Goal: Task Accomplishment & Management: Manage account settings

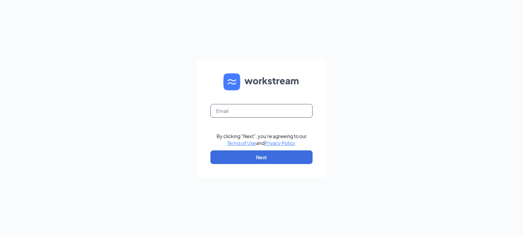
click at [274, 112] on input "text" at bounding box center [262, 111] width 102 height 14
type input "[EMAIL_ADDRESS][PERSON_NAME][DOMAIN_NAME]"
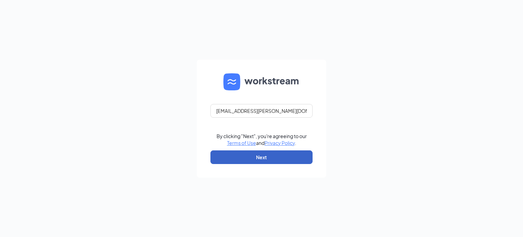
click at [263, 152] on button "Next" at bounding box center [262, 157] width 102 height 14
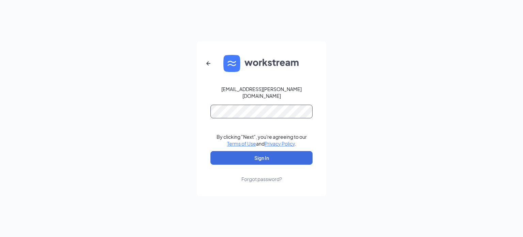
click at [211, 151] on button "Sign In" at bounding box center [262, 158] width 102 height 14
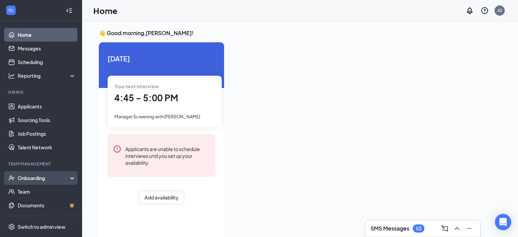
click at [33, 178] on div "Onboarding" at bounding box center [44, 177] width 52 height 7
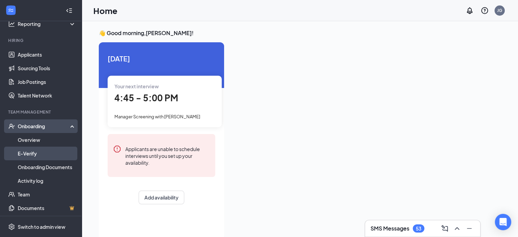
scroll to position [67, 0]
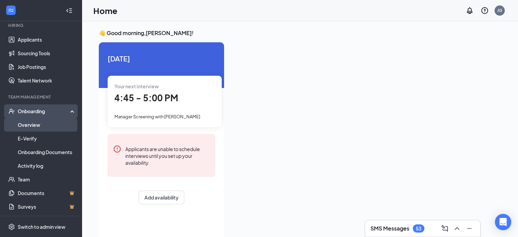
click at [33, 123] on link "Overview" at bounding box center [47, 125] width 58 height 14
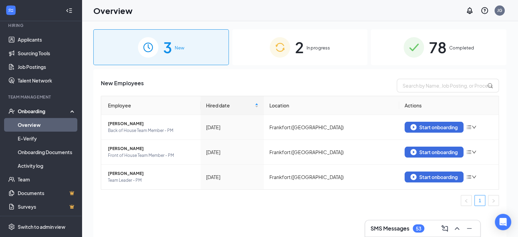
click at [431, 47] on span "78" at bounding box center [438, 47] width 18 height 24
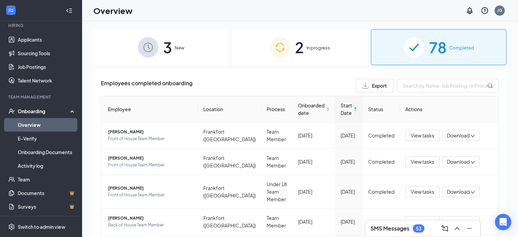
click at [298, 56] on span "2" at bounding box center [299, 47] width 9 height 24
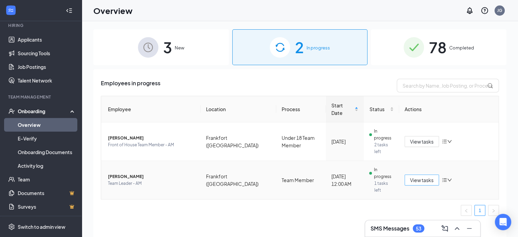
click at [432, 176] on span "View tasks" at bounding box center [422, 179] width 24 height 7
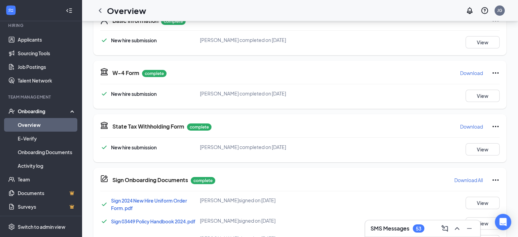
scroll to position [136, 0]
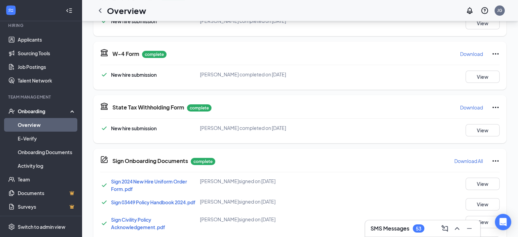
click at [100, 13] on icon "ChevronLeft" at bounding box center [100, 10] width 8 height 8
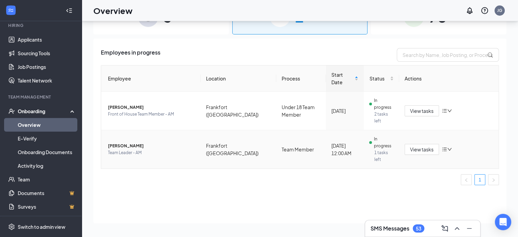
click at [129, 142] on span "Alyssa L Keeton" at bounding box center [151, 145] width 87 height 7
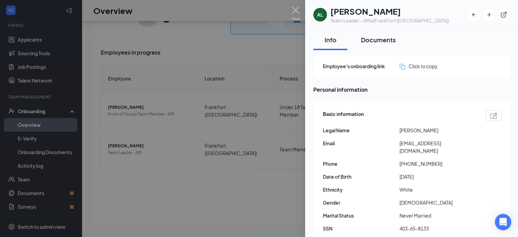
click at [371, 42] on div "Documents" at bounding box center [378, 39] width 35 height 9
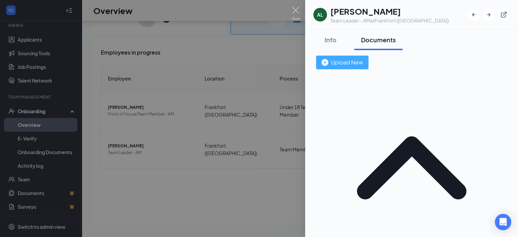
click at [363, 63] on div "Upload New" at bounding box center [343, 62] width 42 height 9
click at [363, 61] on div "Upload New" at bounding box center [343, 62] width 42 height 9
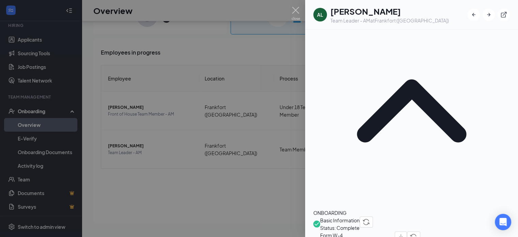
scroll to position [102, 0]
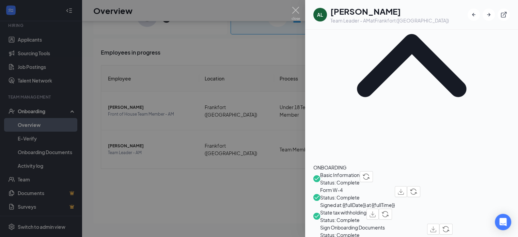
click at [294, 5] on div at bounding box center [259, 118] width 518 height 237
